Goal: Transaction & Acquisition: Purchase product/service

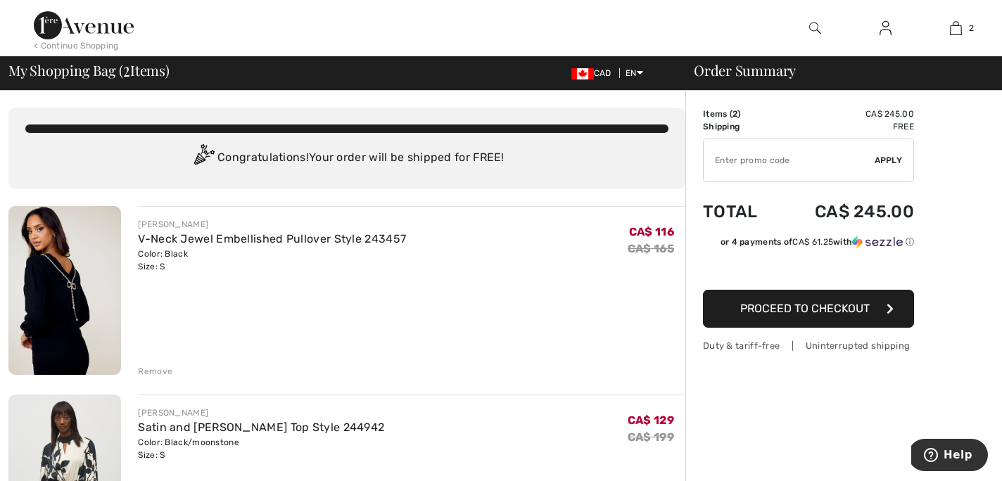
click at [72, 48] on div "< Continue Shopping" at bounding box center [76, 45] width 85 height 13
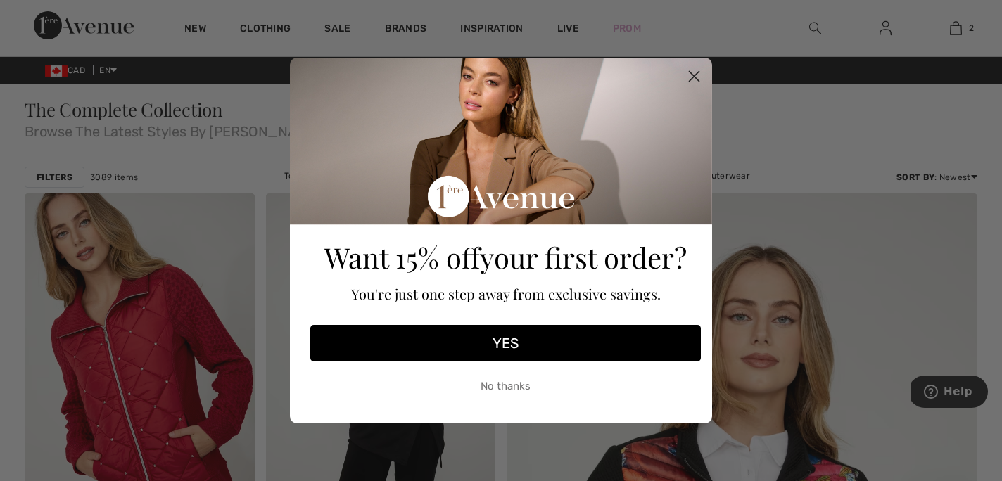
click at [691, 72] on icon "Close dialog" at bounding box center [695, 77] width 10 height 10
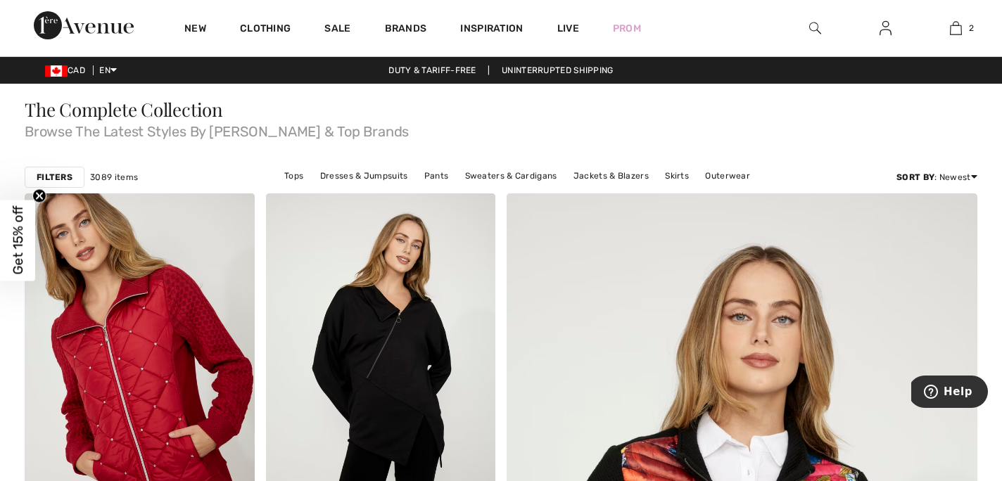
click at [61, 177] on strong "Filters" at bounding box center [55, 177] width 36 height 13
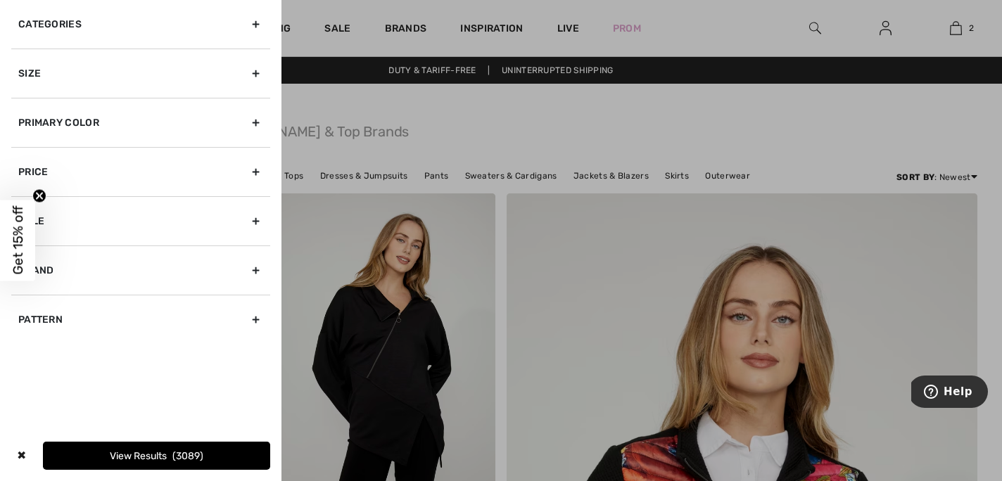
click at [255, 120] on div "Primary Color" at bounding box center [140, 122] width 259 height 49
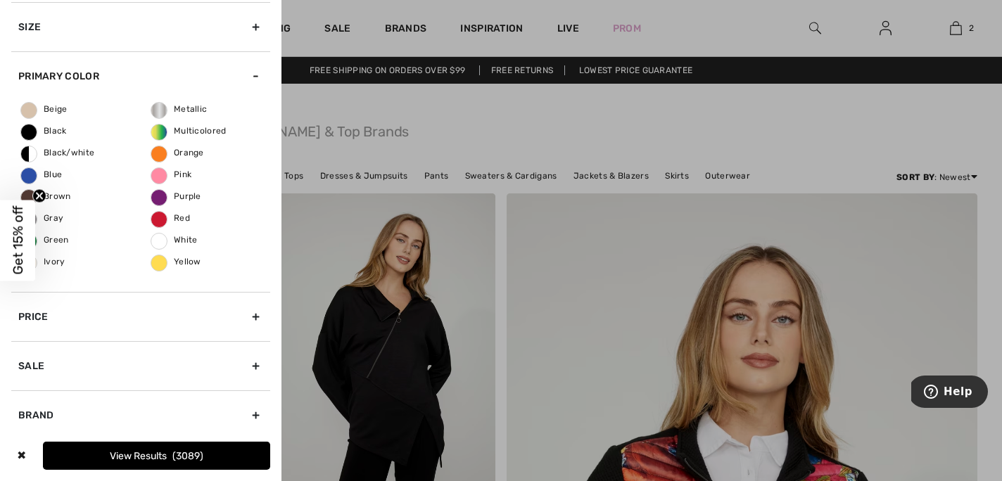
scroll to position [105, 0]
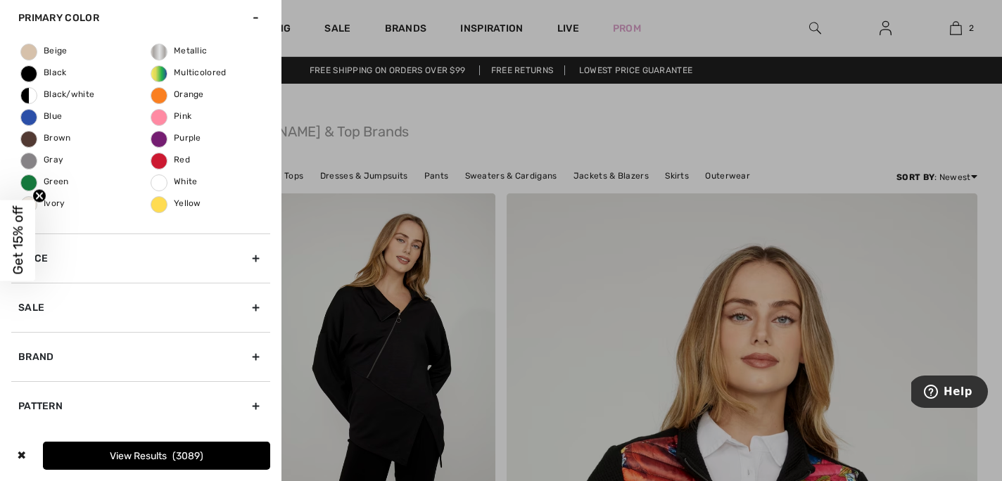
click at [46, 122] on div "Beige Black Black/white Blue Brown Gray Green Ivory Metallic Multicolored Orang…" at bounding box center [140, 137] width 259 height 191
click at [34, 118] on span "Blue" at bounding box center [41, 116] width 41 height 10
click at [0, 0] on input "Blue" at bounding box center [0, 0] width 0 height 0
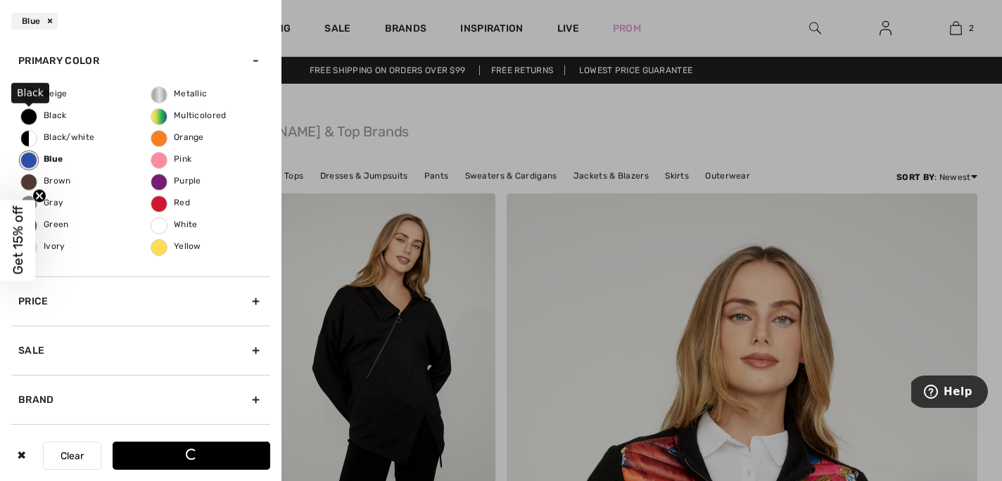
scroll to position [106, 0]
click at [183, 454] on button "View Results 772" at bounding box center [192, 456] width 158 height 28
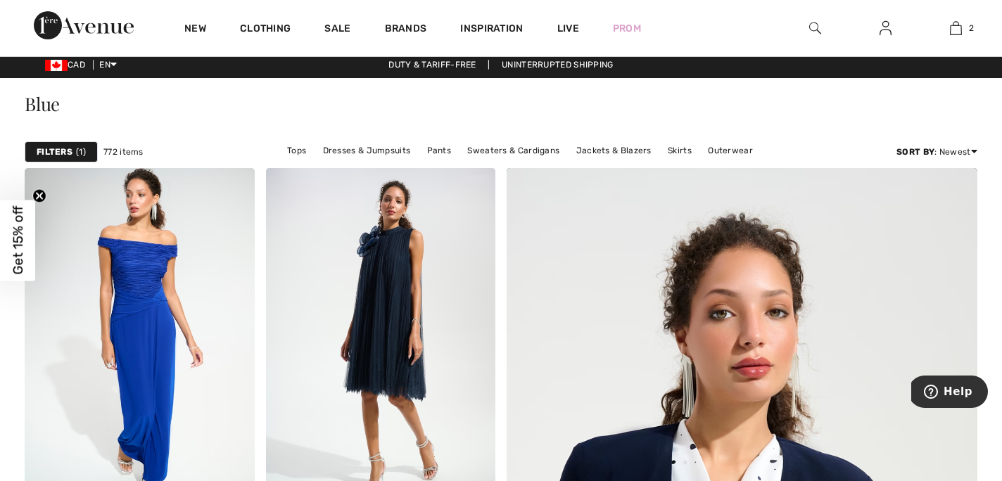
scroll to position [6, 0]
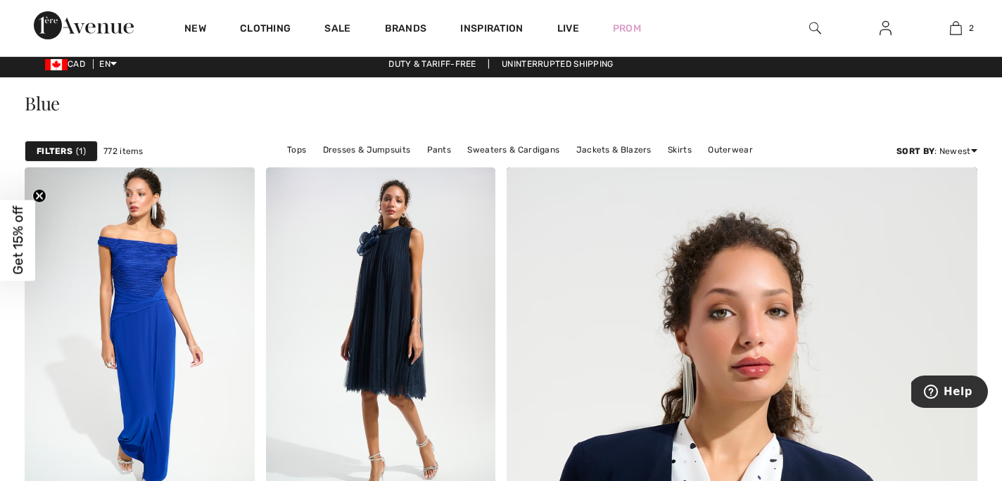
click at [58, 151] on strong "Filters" at bounding box center [55, 151] width 36 height 13
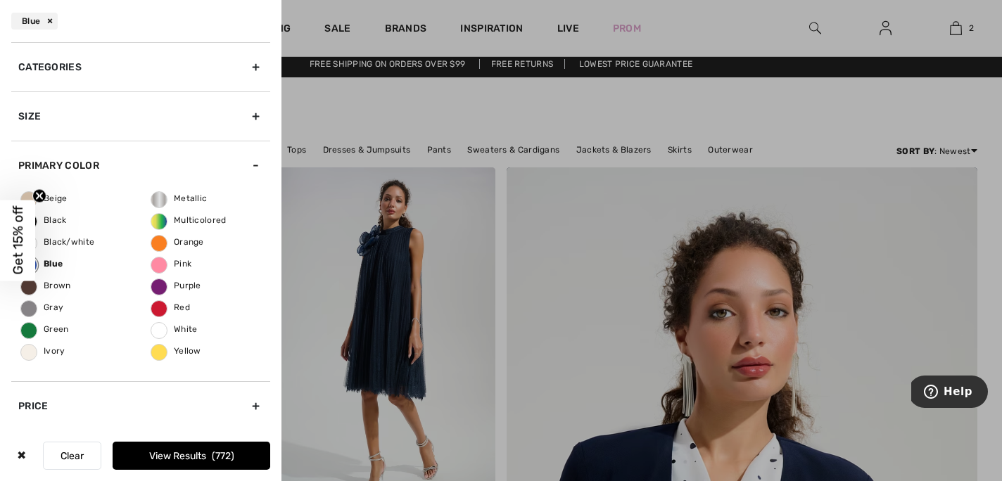
click at [258, 118] on div "Size" at bounding box center [140, 115] width 259 height 49
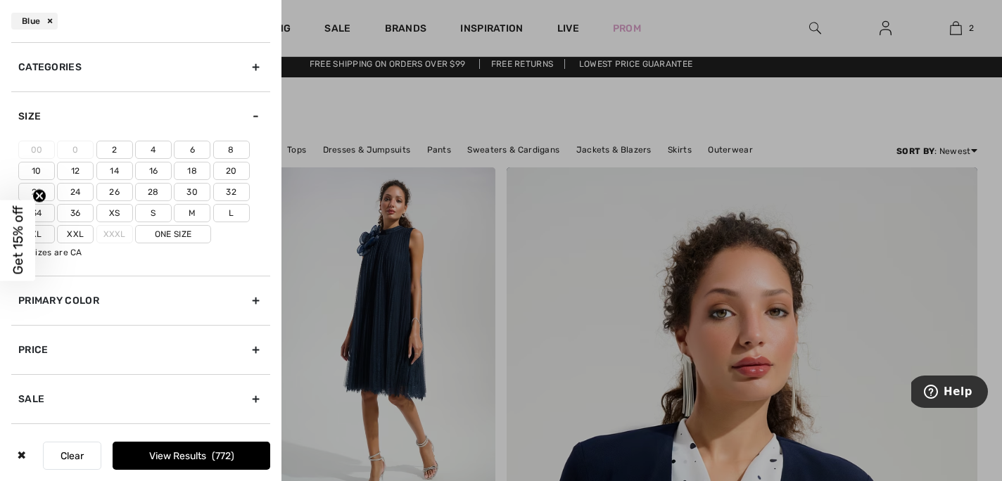
click at [198, 149] on label "6" at bounding box center [192, 150] width 37 height 18
click at [0, 0] on input"] "6" at bounding box center [0, 0] width 0 height 0
click at [236, 149] on label "8" at bounding box center [231, 150] width 37 height 18
click at [0, 0] on input"] "8" at bounding box center [0, 0] width 0 height 0
click at [192, 151] on label "6" at bounding box center [192, 150] width 37 height 18
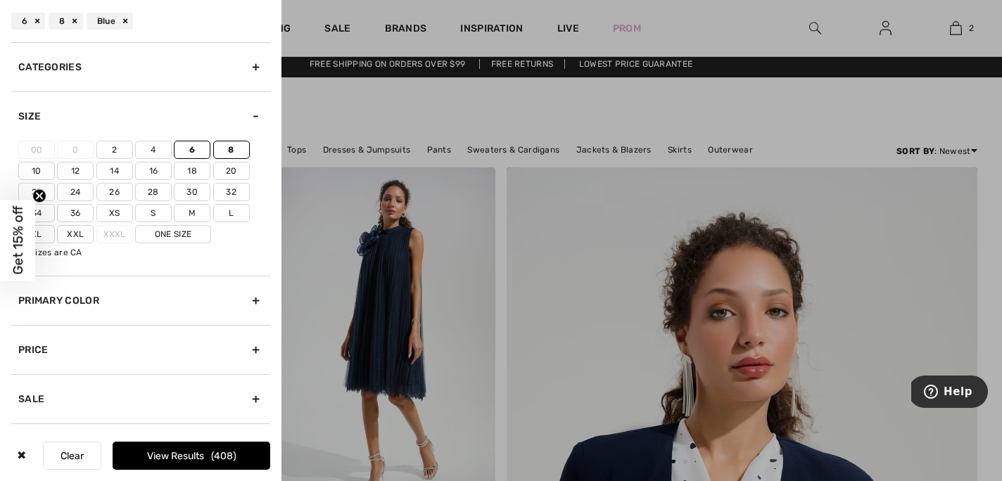
click at [0, 0] on input"] "6" at bounding box center [0, 0] width 0 height 0
click at [258, 68] on div "Categories" at bounding box center [140, 66] width 259 height 49
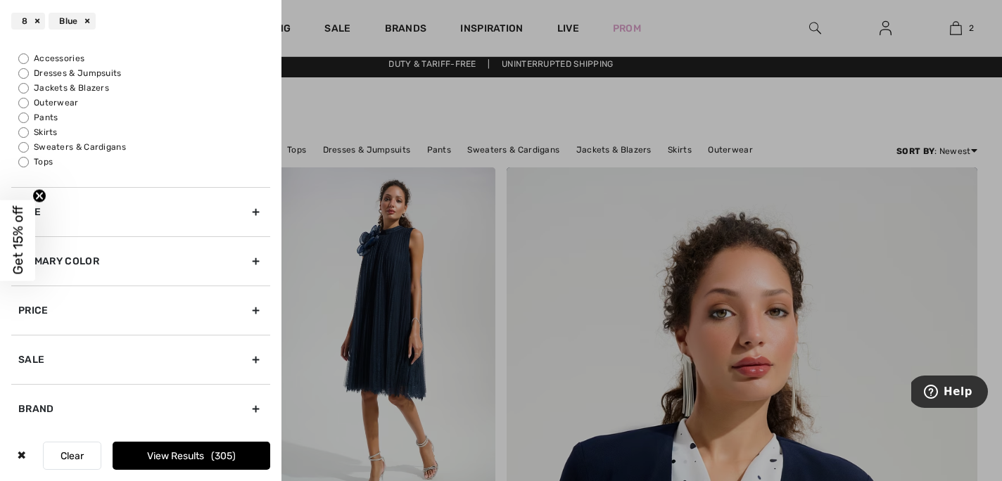
scroll to position [43, 0]
click at [25, 110] on input "Pants" at bounding box center [23, 114] width 11 height 11
radio input "true"
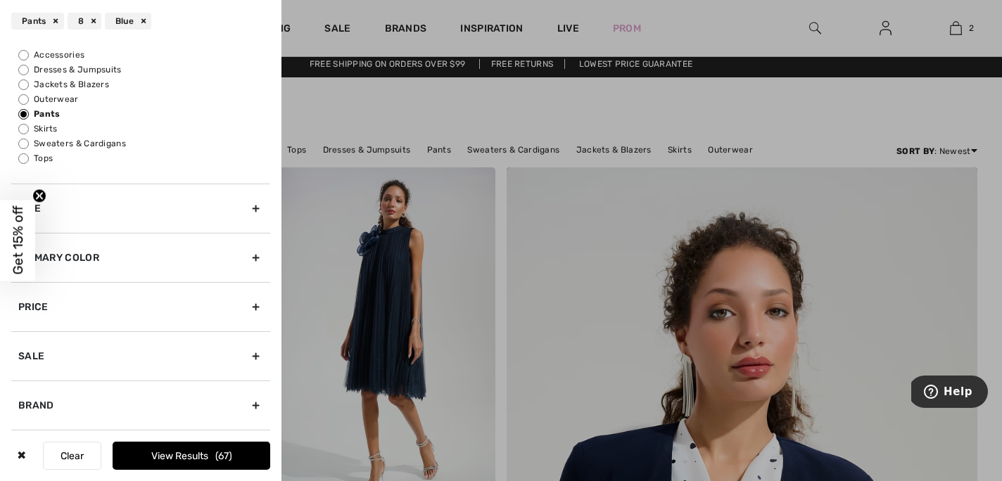
click at [26, 158] on input "Tops" at bounding box center [23, 158] width 11 height 11
radio input "true"
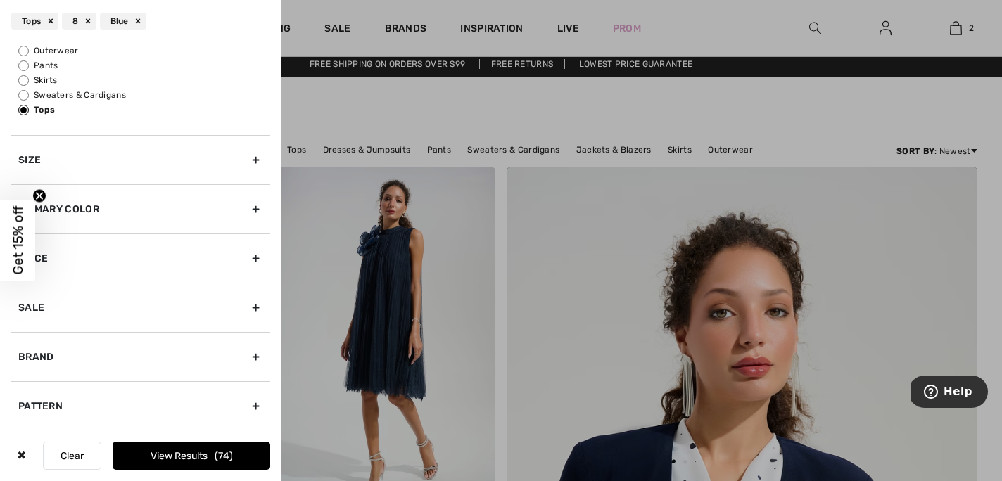
click at [171, 454] on button "View Results 74" at bounding box center [192, 456] width 158 height 28
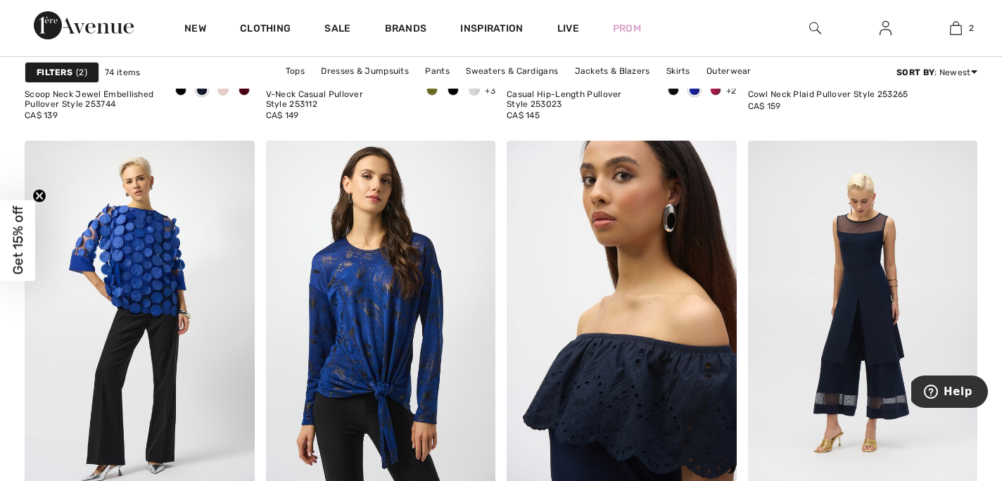
scroll to position [2297, 0]
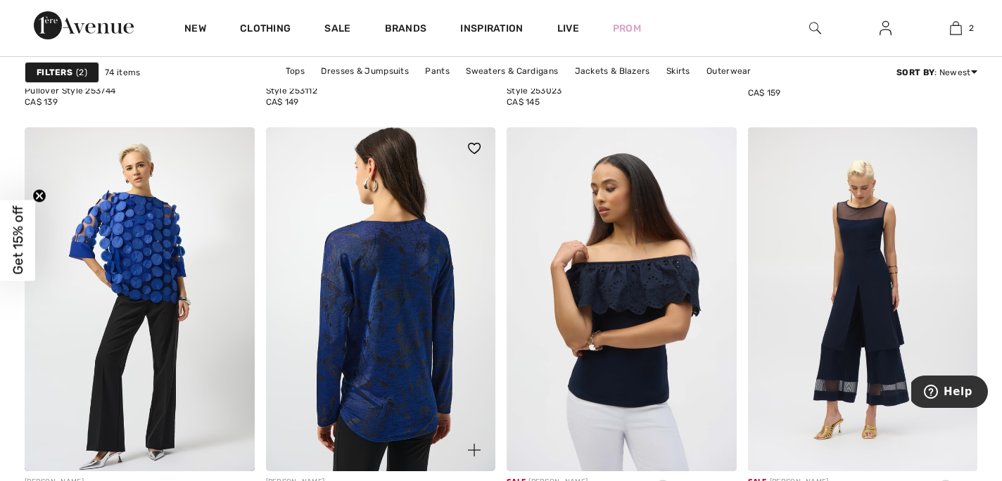
click at [379, 341] on img at bounding box center [381, 299] width 230 height 345
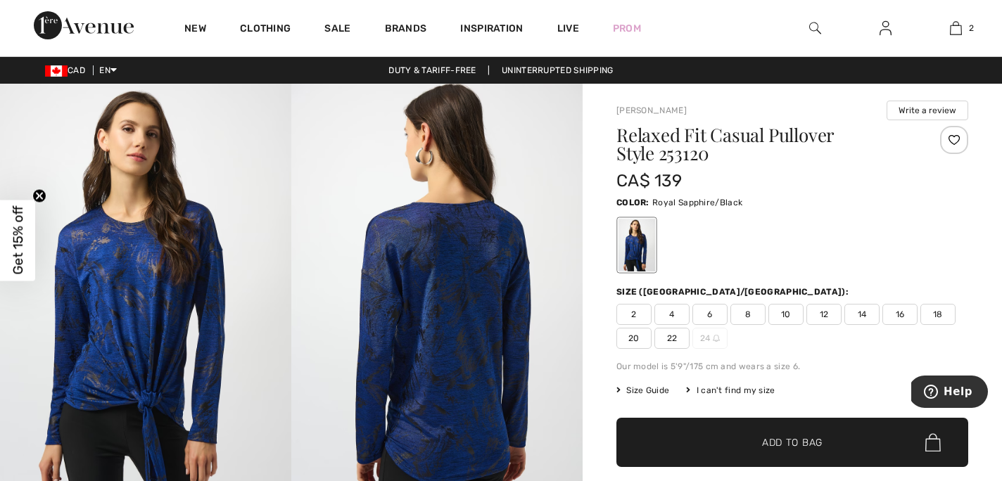
click at [164, 332] on img at bounding box center [145, 302] width 291 height 437
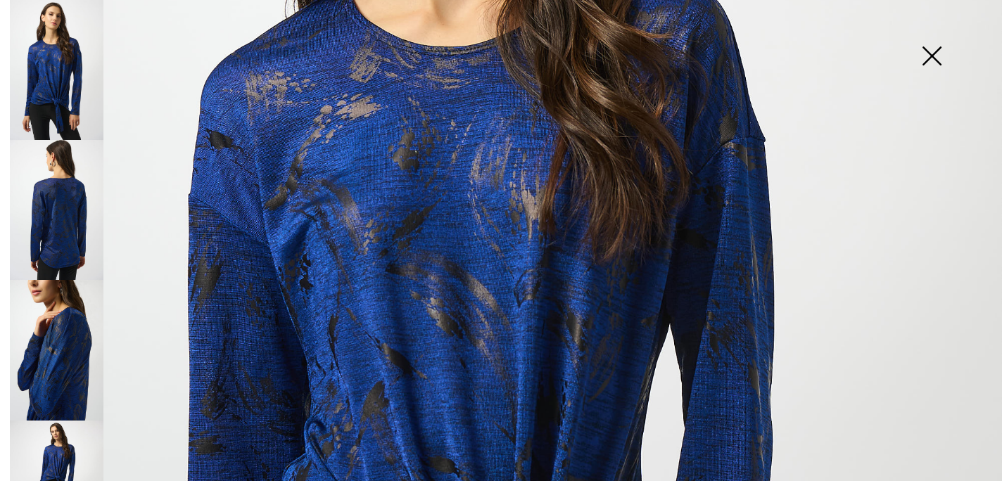
scroll to position [433, 0]
click at [922, 57] on img at bounding box center [931, 57] width 70 height 72
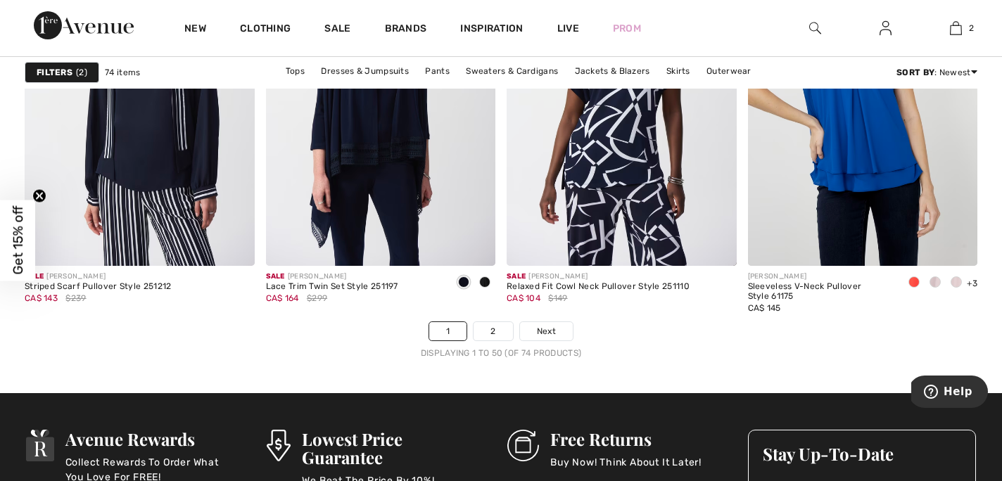
scroll to position [6146, 0]
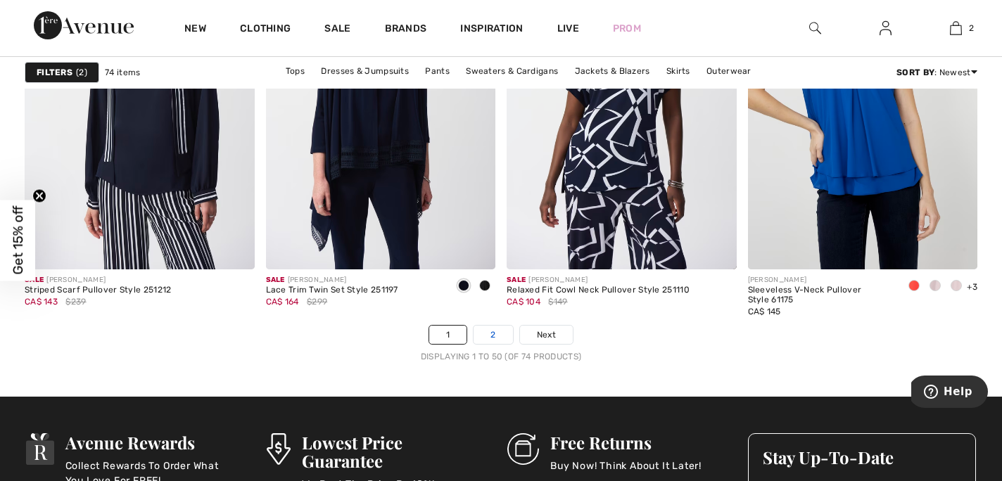
click at [493, 341] on link "2" at bounding box center [493, 335] width 39 height 18
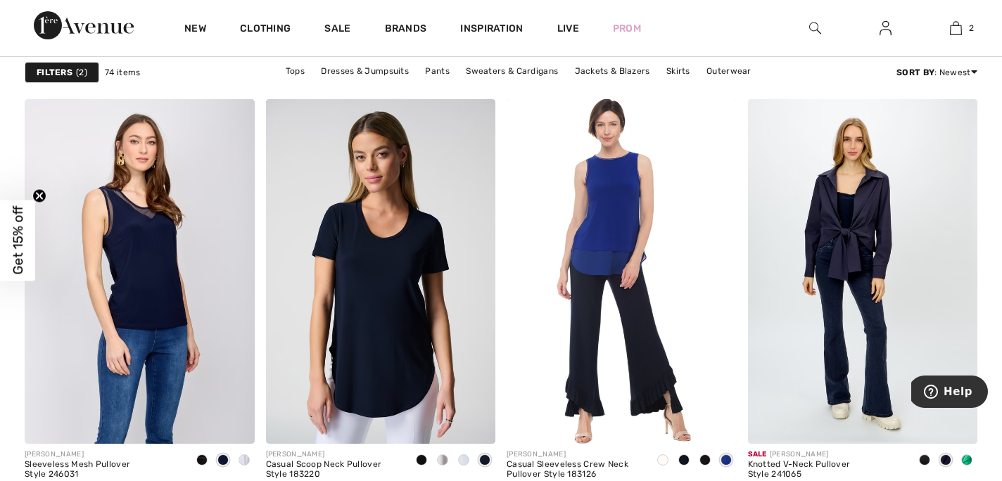
scroll to position [1342, 0]
click at [969, 461] on span at bounding box center [966, 460] width 11 height 11
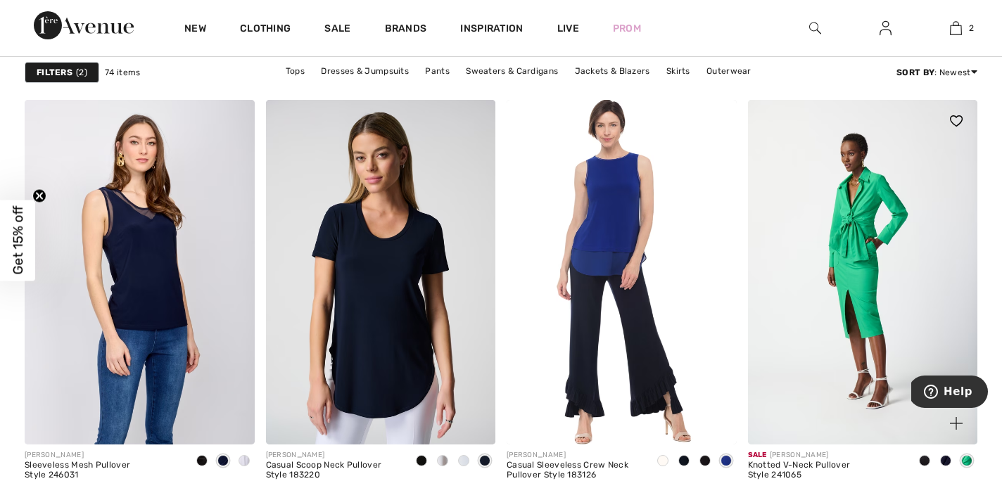
click at [947, 458] on span at bounding box center [945, 460] width 11 height 11
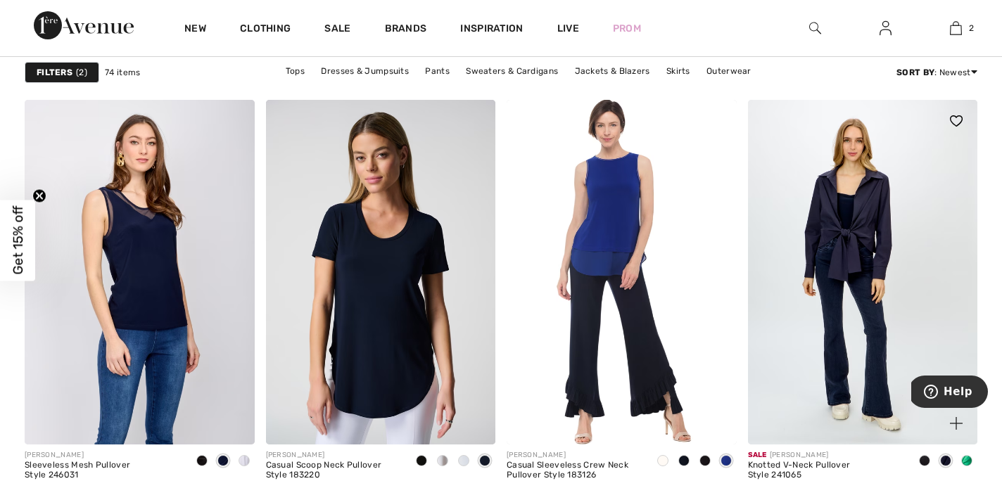
click at [919, 458] on span at bounding box center [924, 460] width 11 height 11
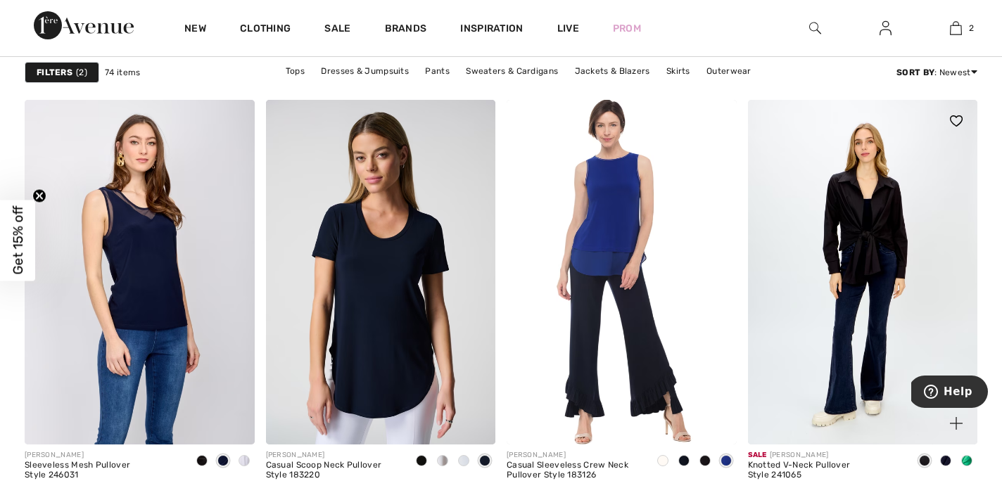
click at [965, 459] on span at bounding box center [966, 460] width 11 height 11
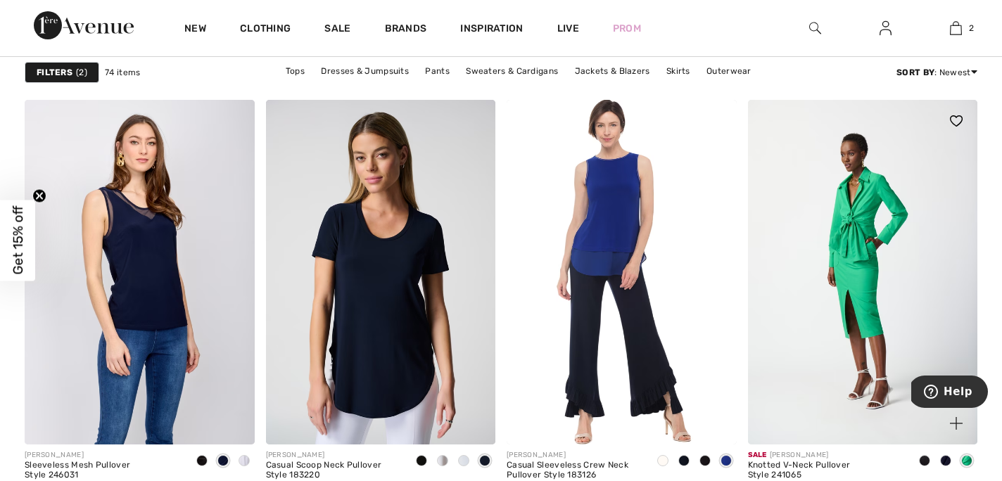
click at [965, 459] on span at bounding box center [966, 460] width 11 height 11
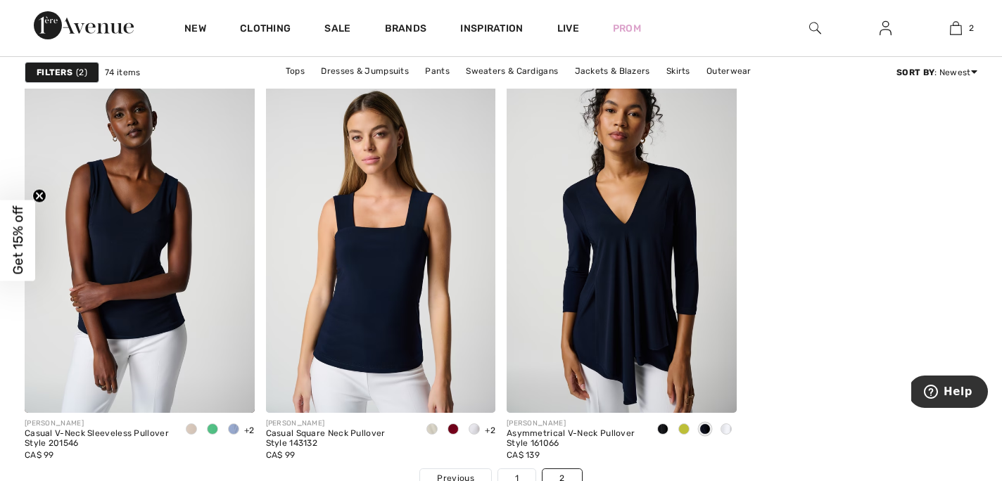
scroll to position [2793, 0]
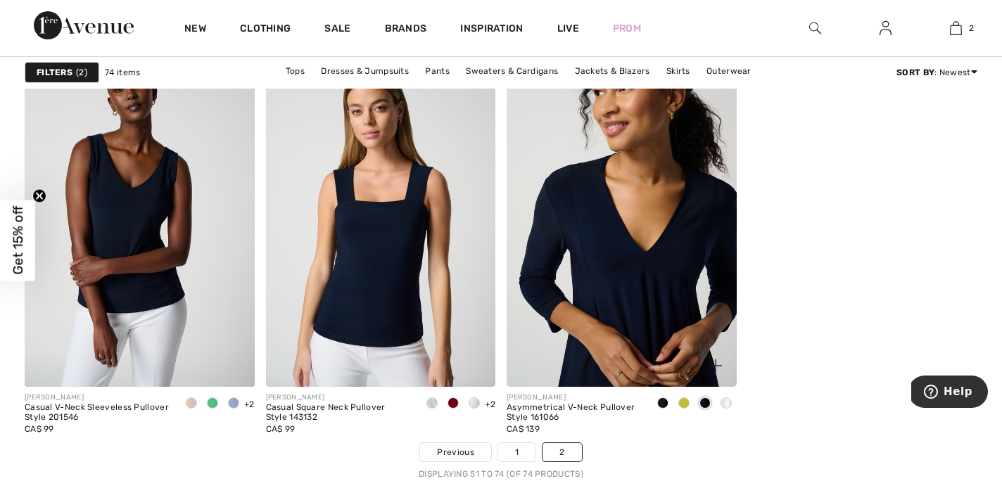
click at [632, 265] on img at bounding box center [622, 214] width 230 height 345
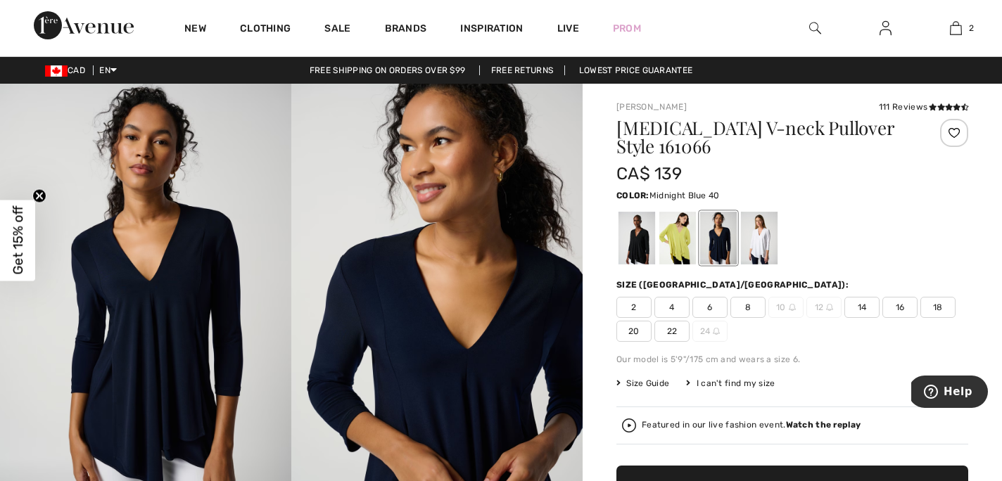
click at [185, 325] on img at bounding box center [145, 302] width 291 height 437
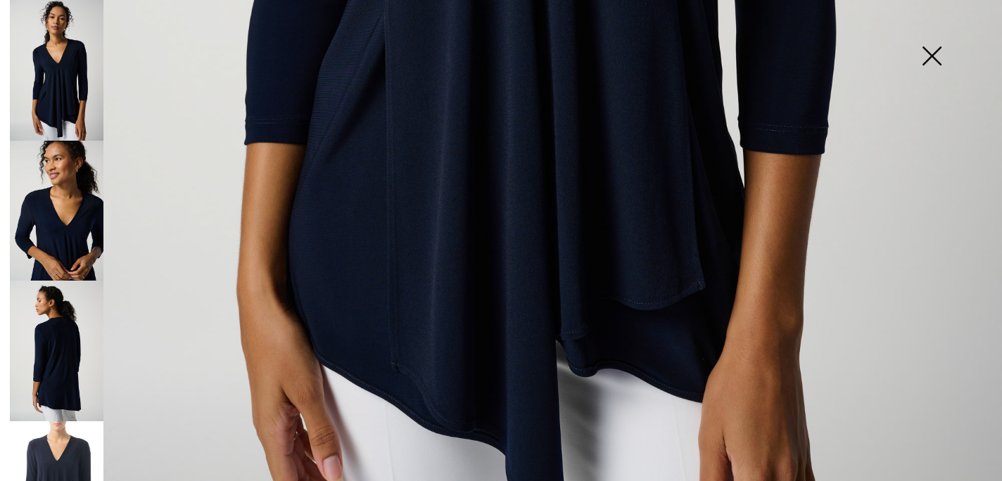
scroll to position [917, 0]
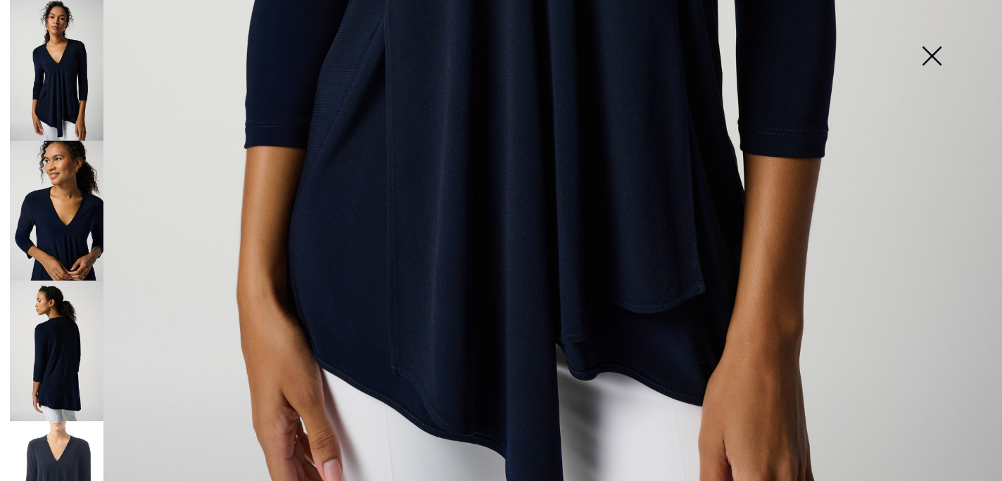
click at [49, 338] on img at bounding box center [57, 351] width 94 height 141
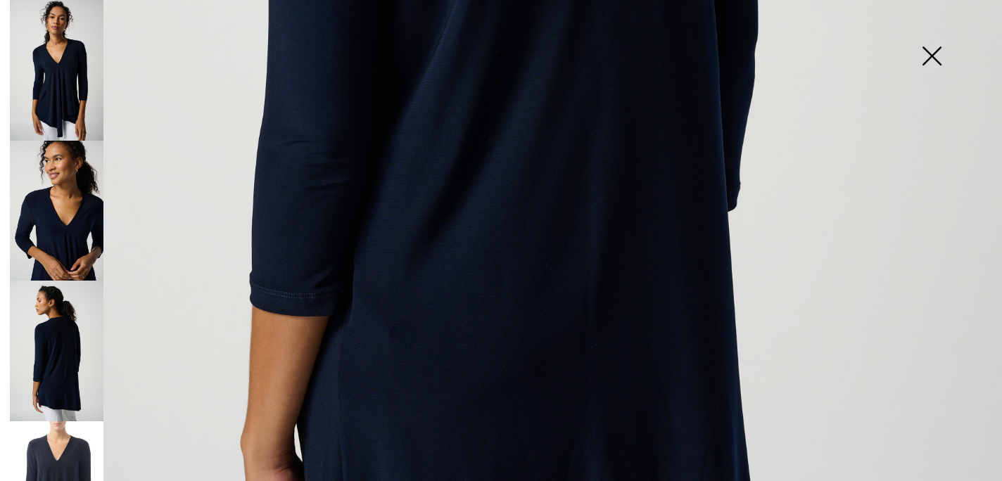
scroll to position [767, 0]
click at [933, 53] on img at bounding box center [931, 57] width 70 height 72
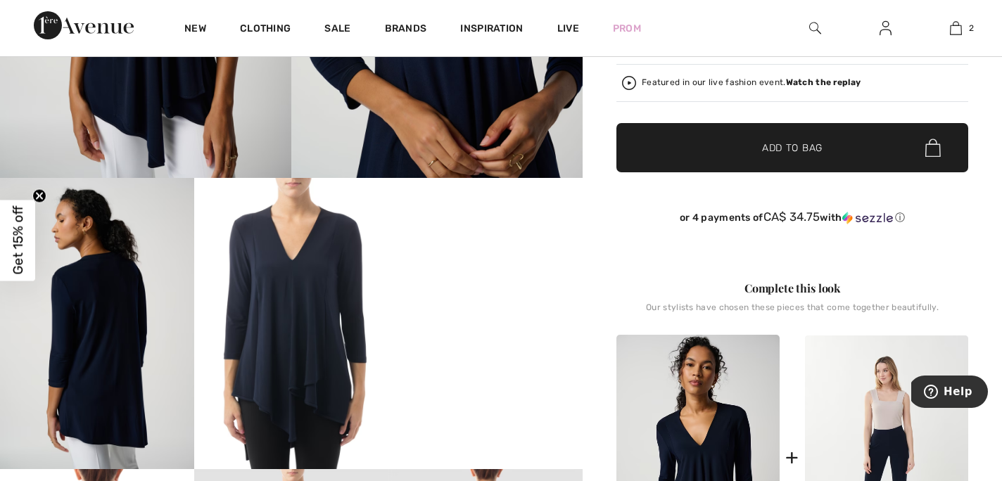
scroll to position [0, 0]
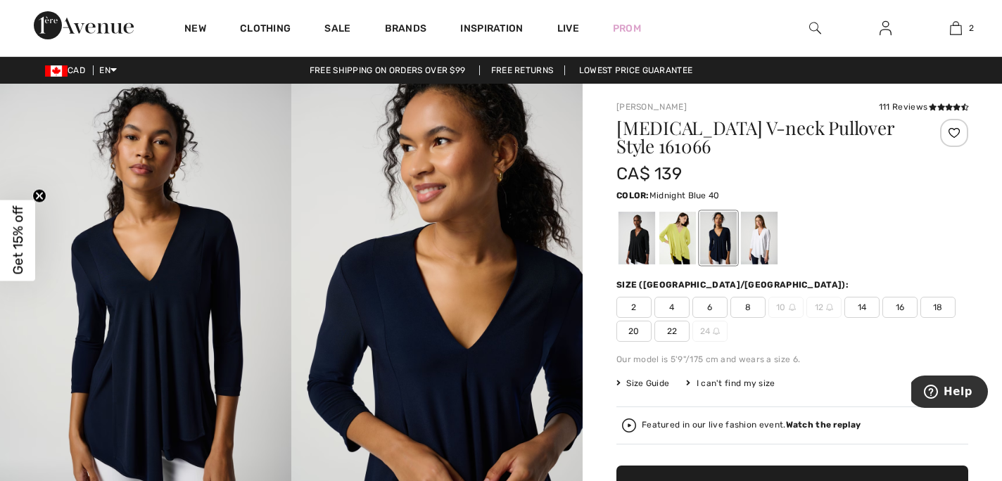
click at [752, 307] on span "8" at bounding box center [747, 307] width 35 height 21
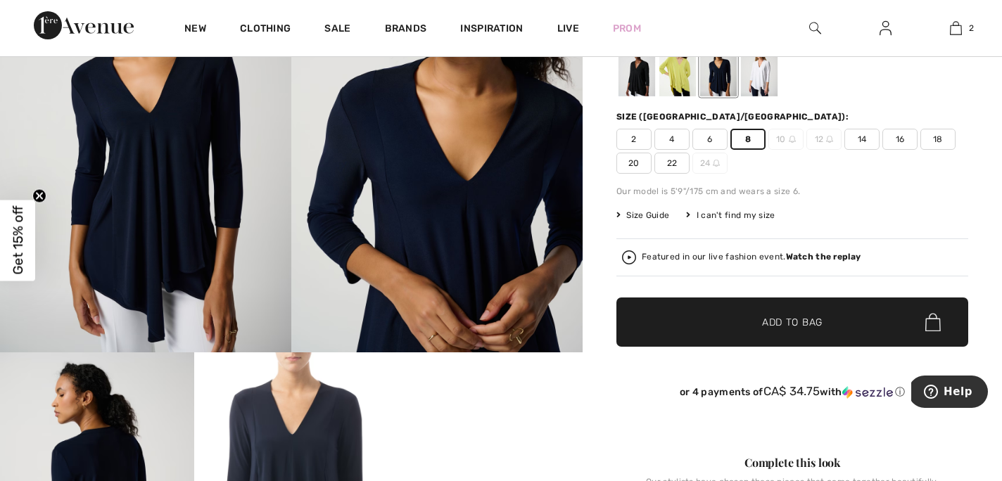
scroll to position [167, 0]
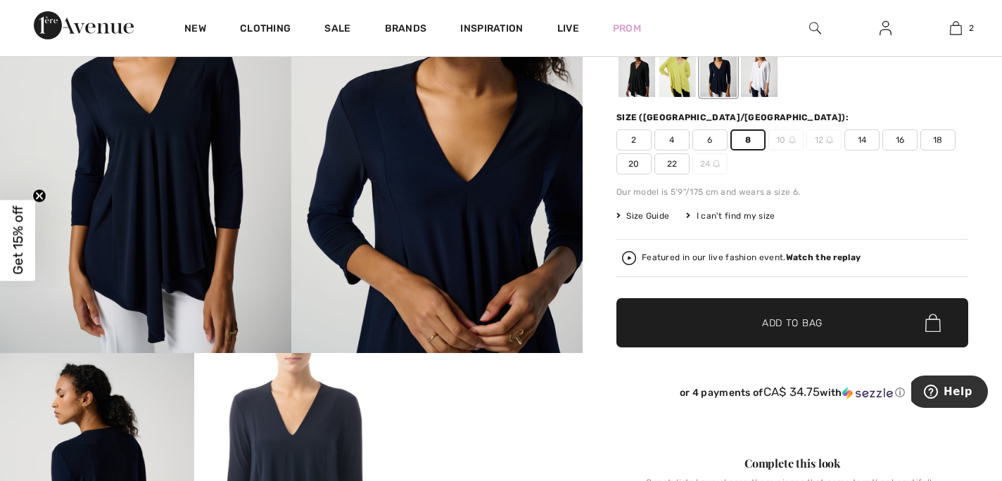
click at [783, 330] on span "Add to Bag" at bounding box center [792, 323] width 61 height 15
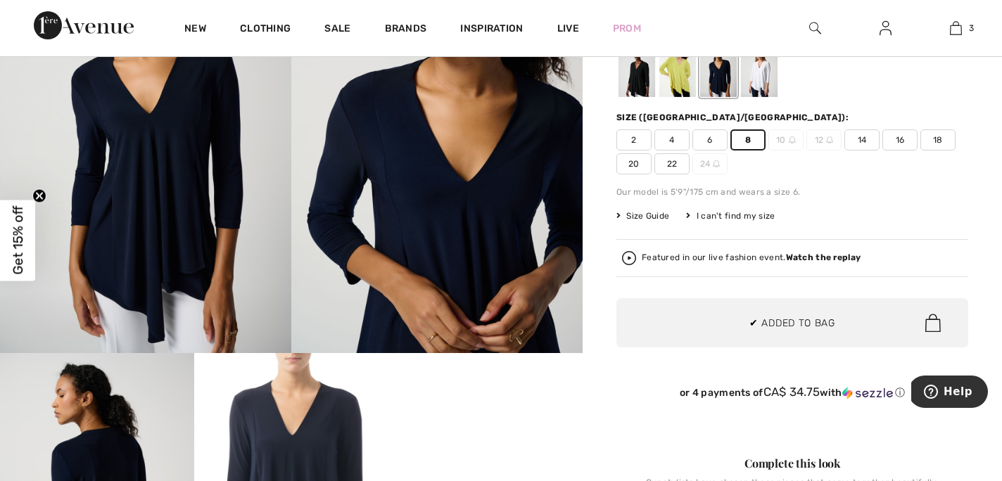
scroll to position [0, 0]
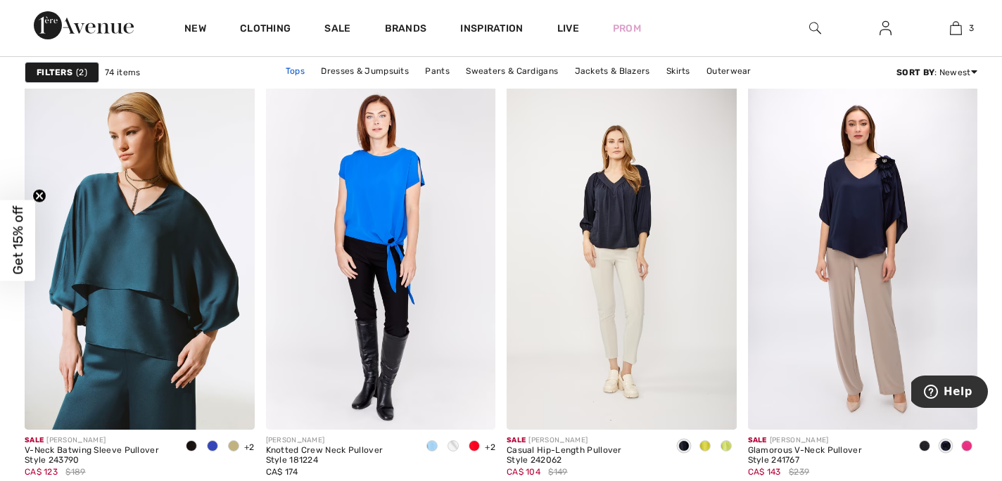
scroll to position [935, 0]
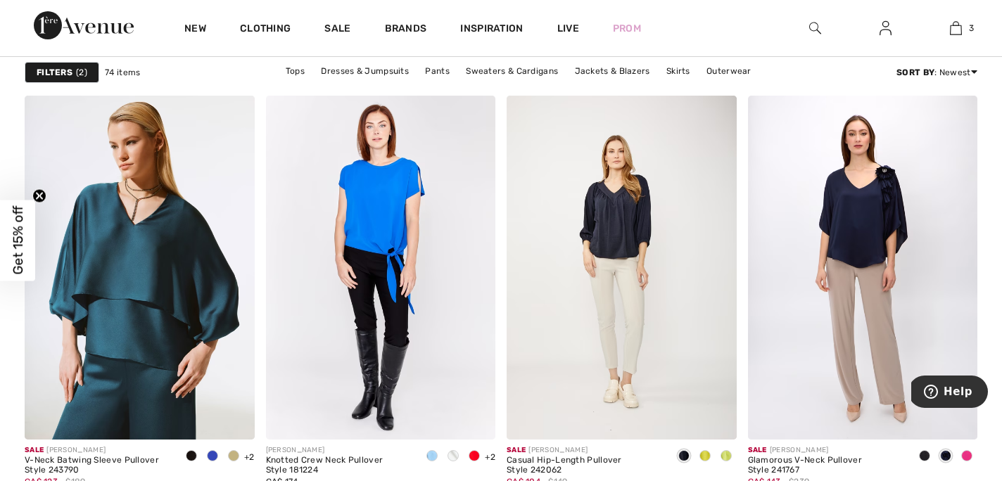
click at [58, 76] on strong "Filters" at bounding box center [55, 72] width 36 height 13
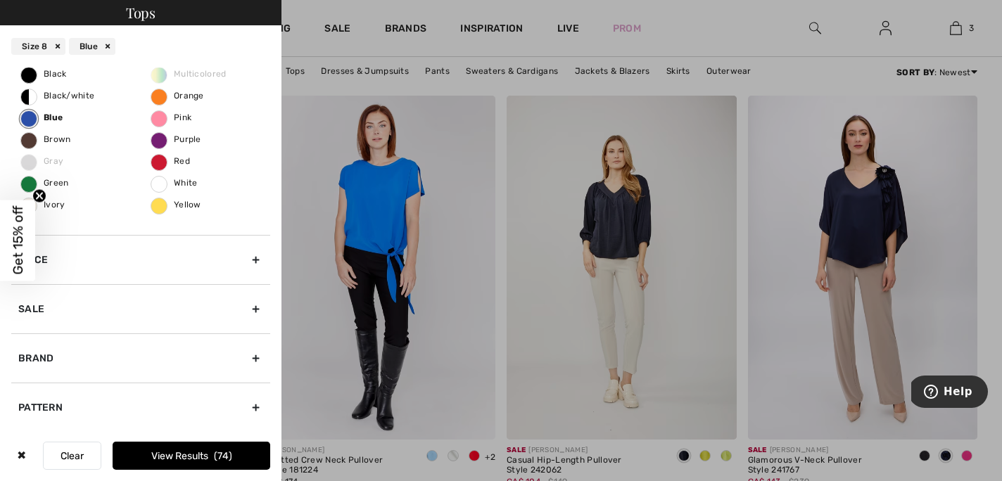
scroll to position [259, 0]
click at [260, 401] on div "Pattern" at bounding box center [140, 405] width 259 height 49
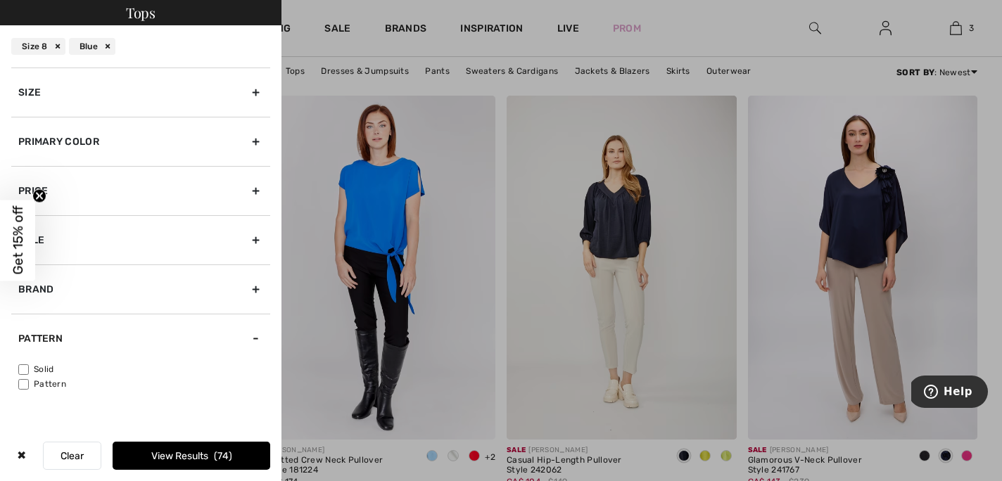
scroll to position [0, 0]
click at [24, 383] on input"] "Pattern" at bounding box center [23, 384] width 11 height 11
checkbox input"] "true"
click at [179, 449] on button "View Results 11" at bounding box center [192, 456] width 158 height 28
